Goal: Task Accomplishment & Management: Use online tool/utility

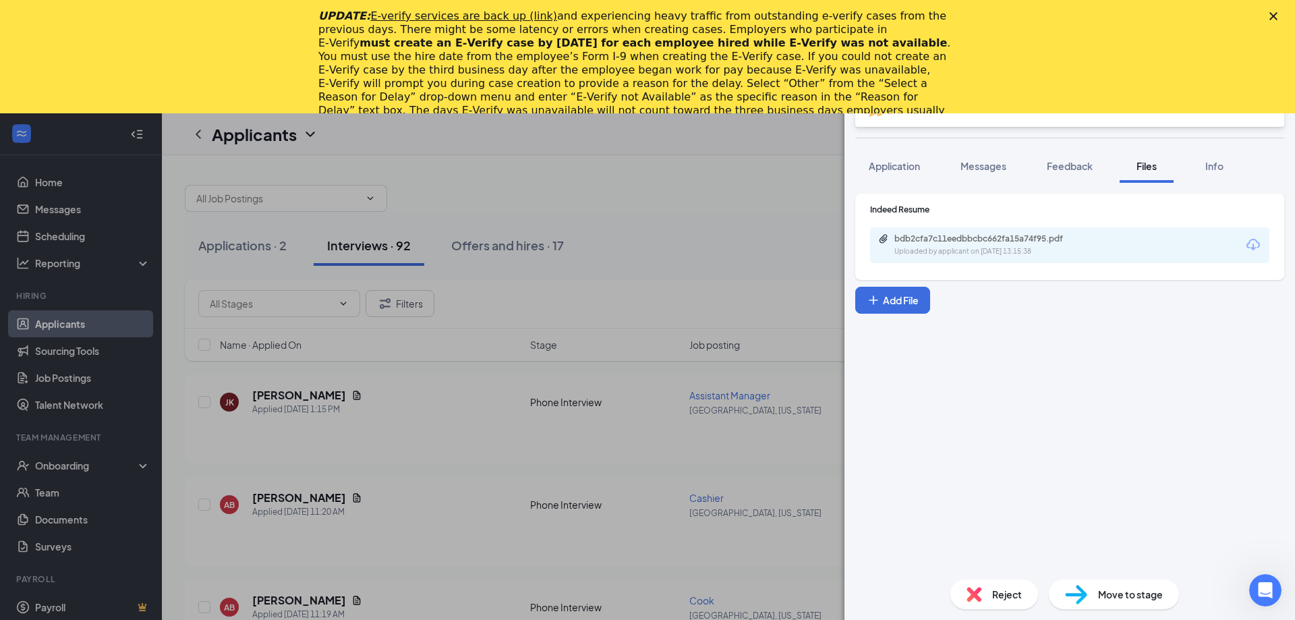
click at [651, 197] on div "[PERSON_NAME] Jassamine [PERSON_NAME] Assistant Manager at [GEOGRAPHIC_DATA], […" at bounding box center [647, 310] width 1295 height 620
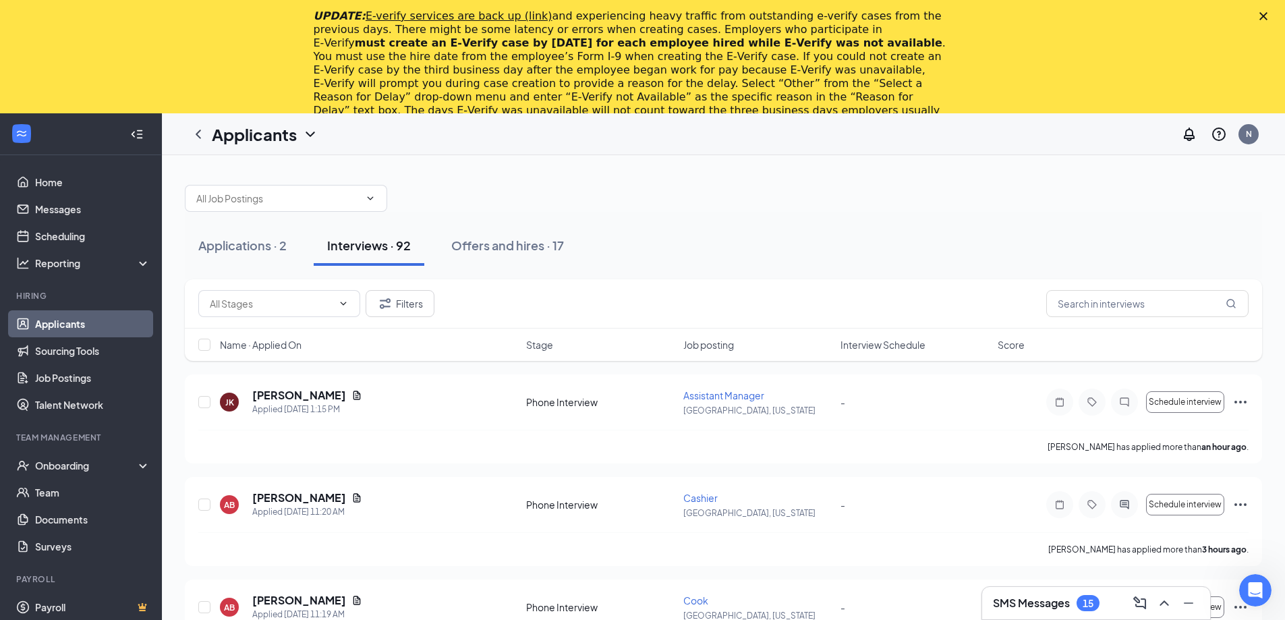
click at [1041, 598] on h3 "SMS Messages" at bounding box center [1031, 603] width 77 height 15
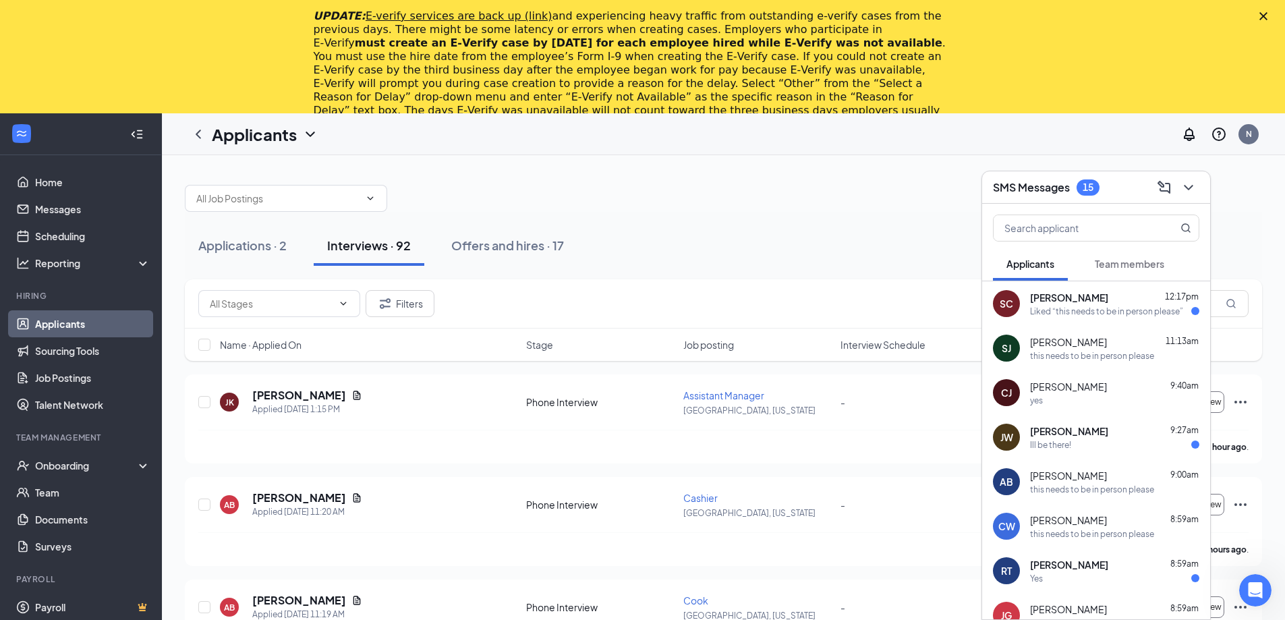
click at [1086, 306] on div "Liked “this needs to be in person please”" at bounding box center [1106, 311] width 153 height 11
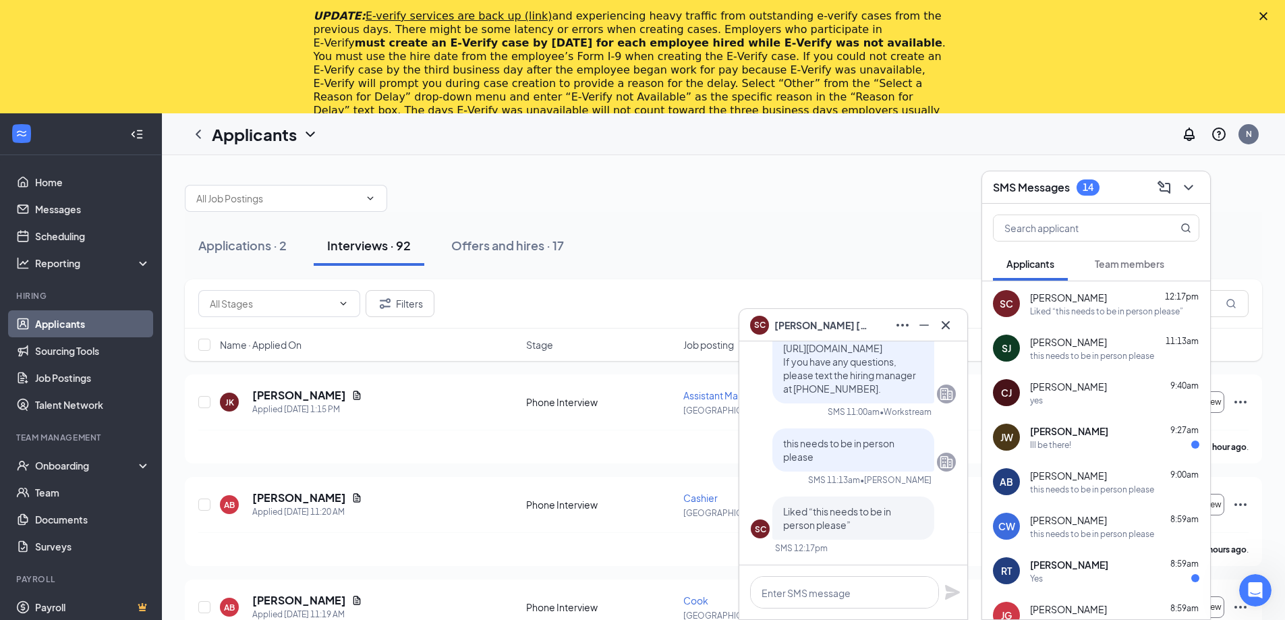
click at [742, 184] on div at bounding box center [724, 191] width 1078 height 40
click at [928, 319] on icon "Minimize" at bounding box center [924, 325] width 16 height 16
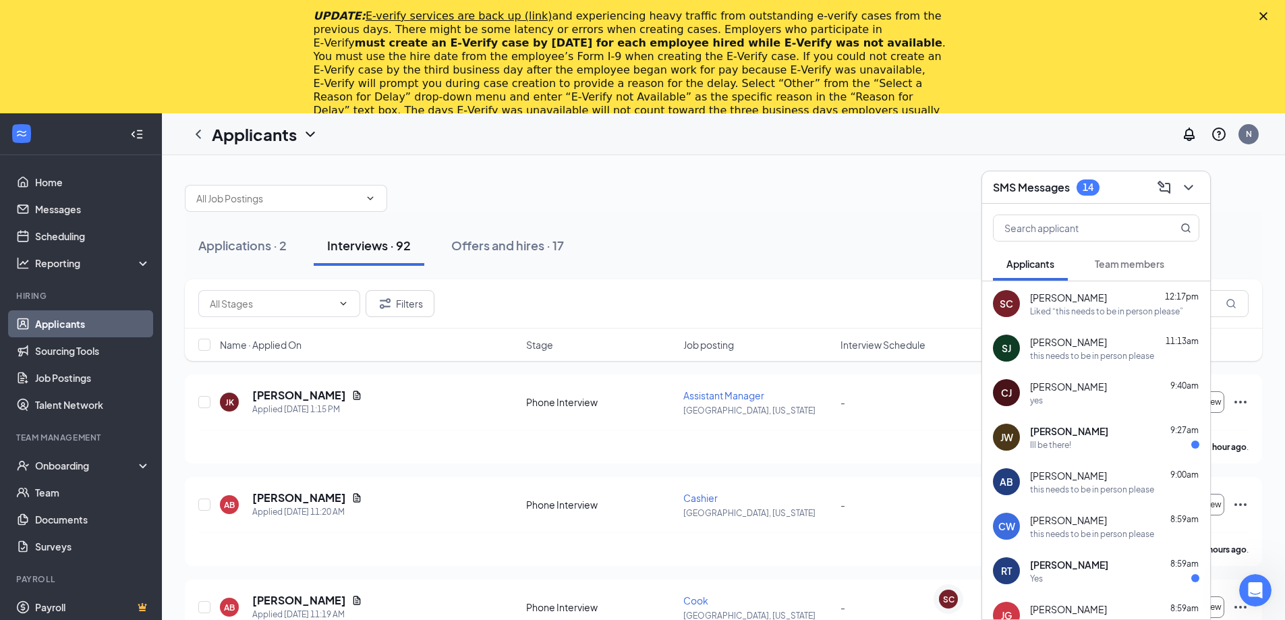
click at [841, 202] on div at bounding box center [724, 191] width 1078 height 40
click at [750, 213] on div "Applications · 2 Interviews · 92 Offers and hires · 17" at bounding box center [724, 245] width 1078 height 67
click at [722, 345] on span "Job posting" at bounding box center [708, 344] width 51 height 13
drag, startPoint x: 740, startPoint y: 348, endPoint x: 1014, endPoint y: 256, distance: 288.9
click at [740, 347] on icon "ArrowDown" at bounding box center [743, 345] width 16 height 16
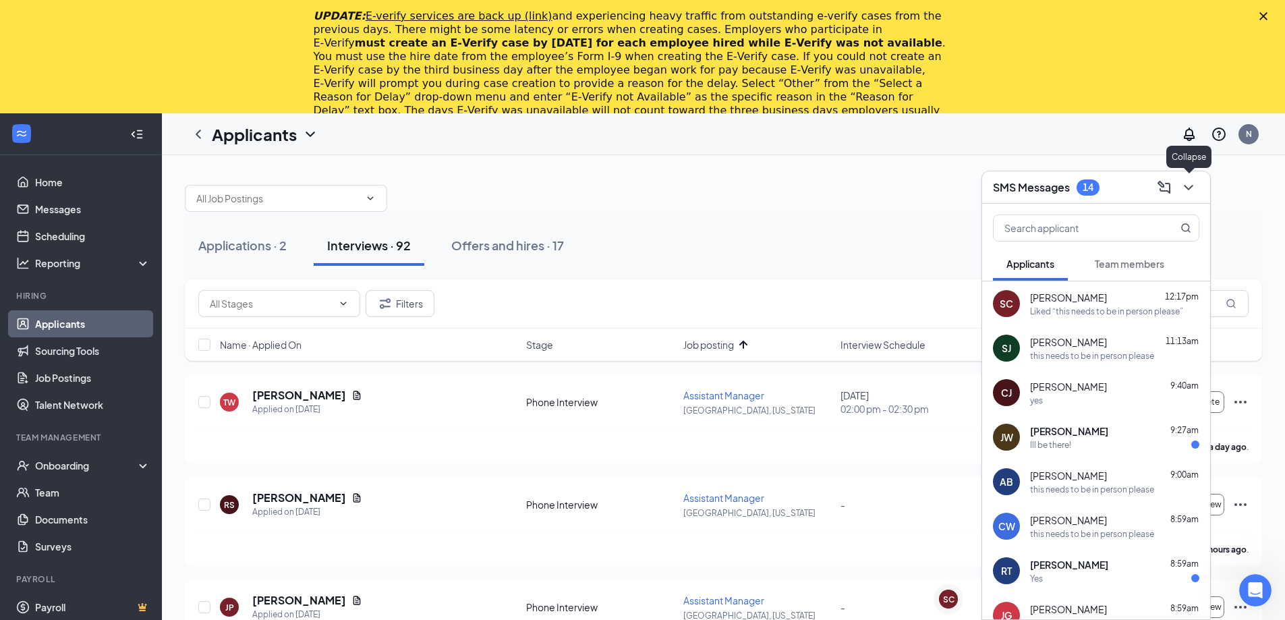
click at [1193, 182] on icon "ChevronDown" at bounding box center [1189, 187] width 16 height 16
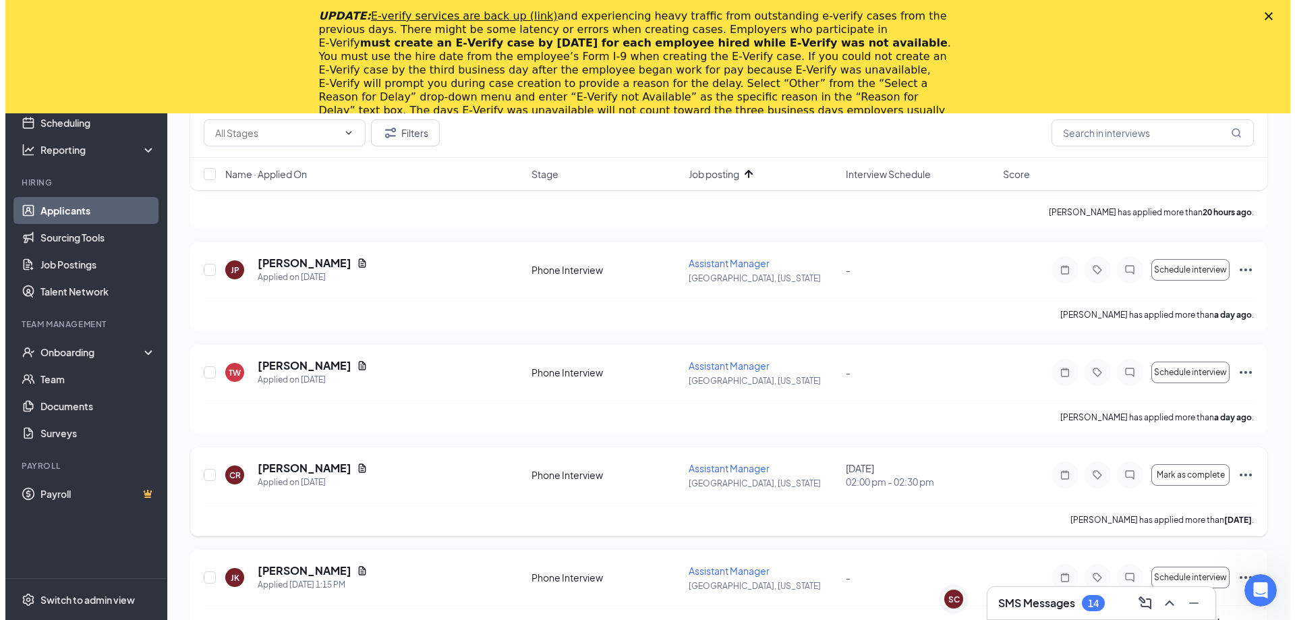
scroll to position [540, 0]
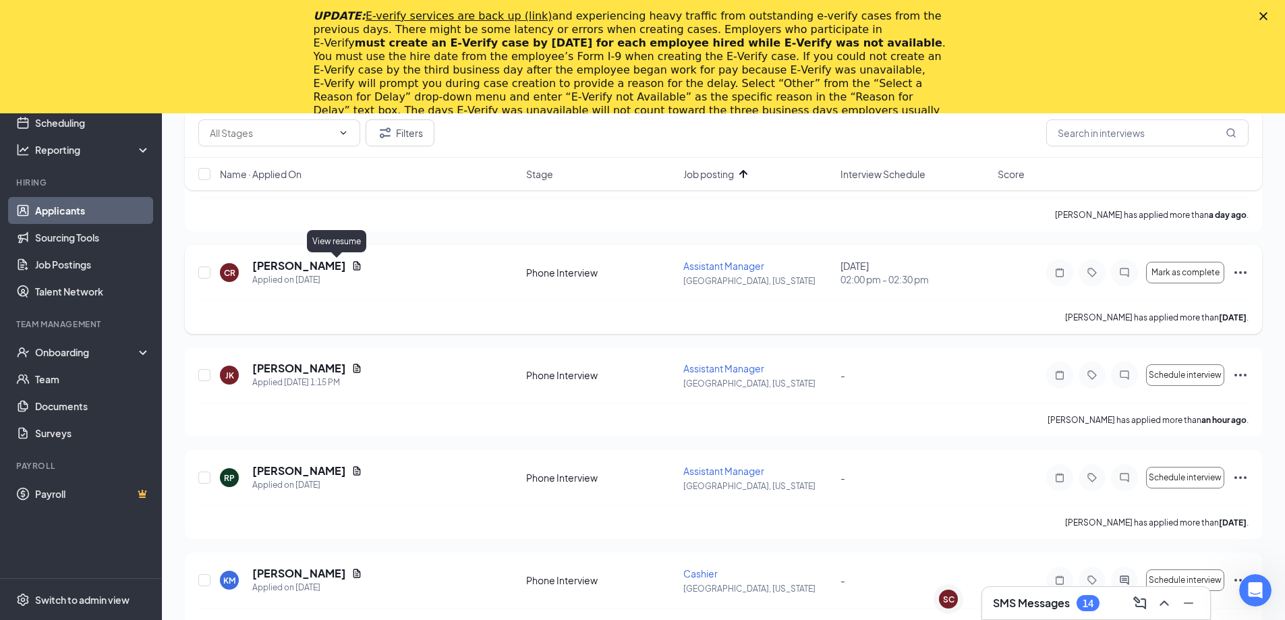
click at [352, 263] on icon "Document" at bounding box center [357, 265] width 11 height 11
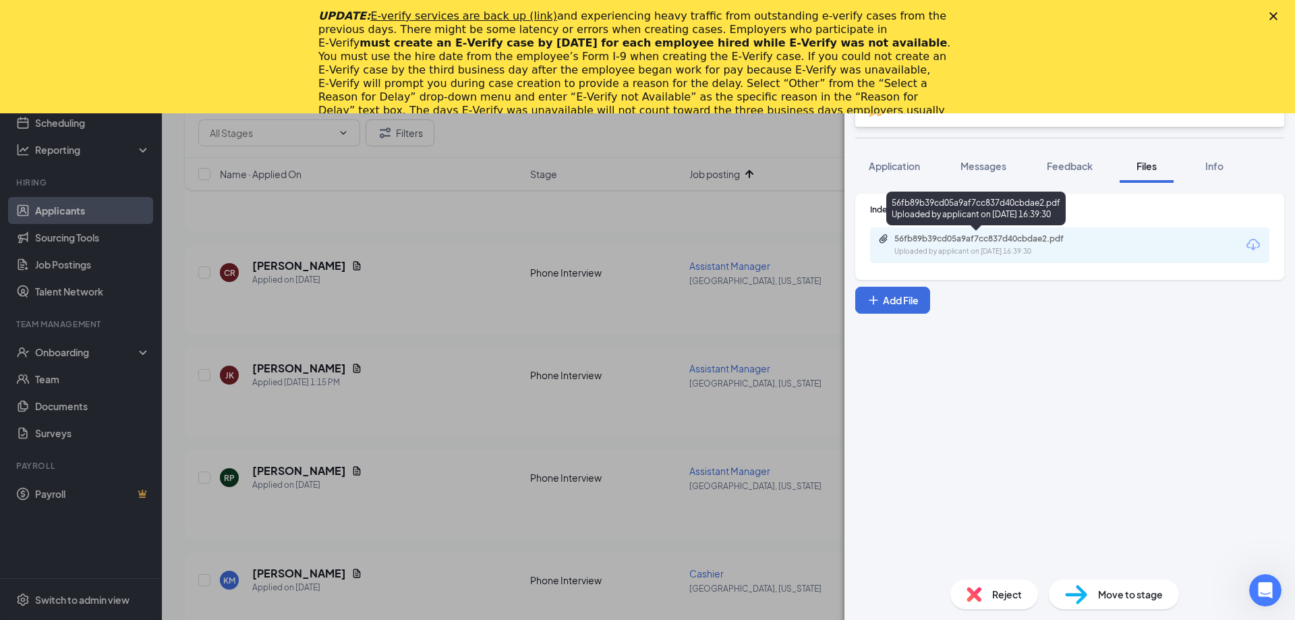
click at [1079, 239] on div "56fb89b39cd05a9af7cc837d40cbdae2.pdf" at bounding box center [989, 238] width 189 height 11
